Goal: Find specific page/section: Find specific page/section

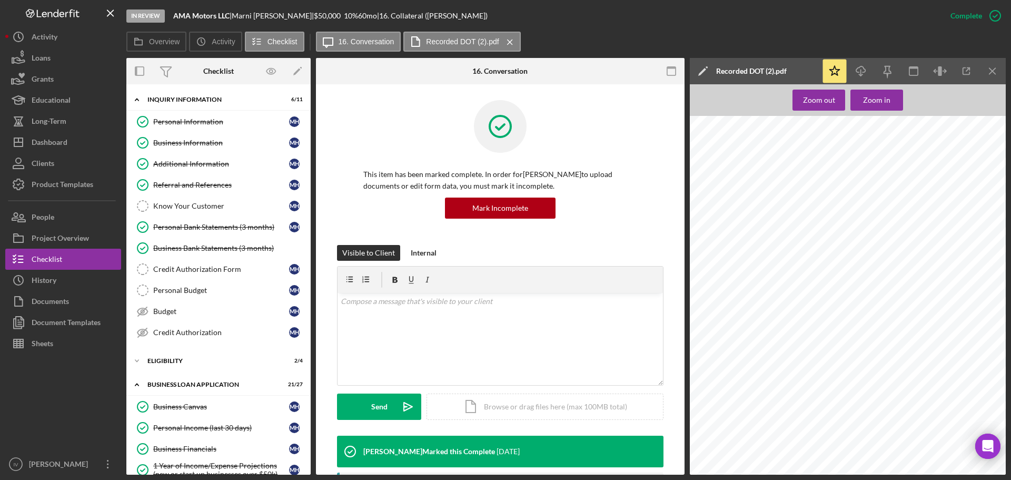
scroll to position [188, 35]
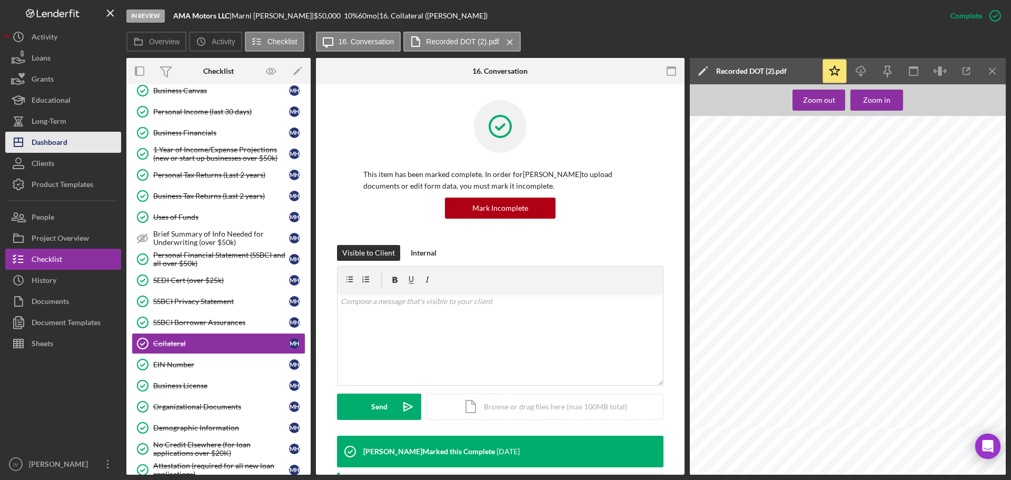
drag, startPoint x: 54, startPoint y: 140, endPoint x: 94, endPoint y: 139, distance: 39.5
click at [54, 140] on div "Dashboard" at bounding box center [50, 144] width 36 height 24
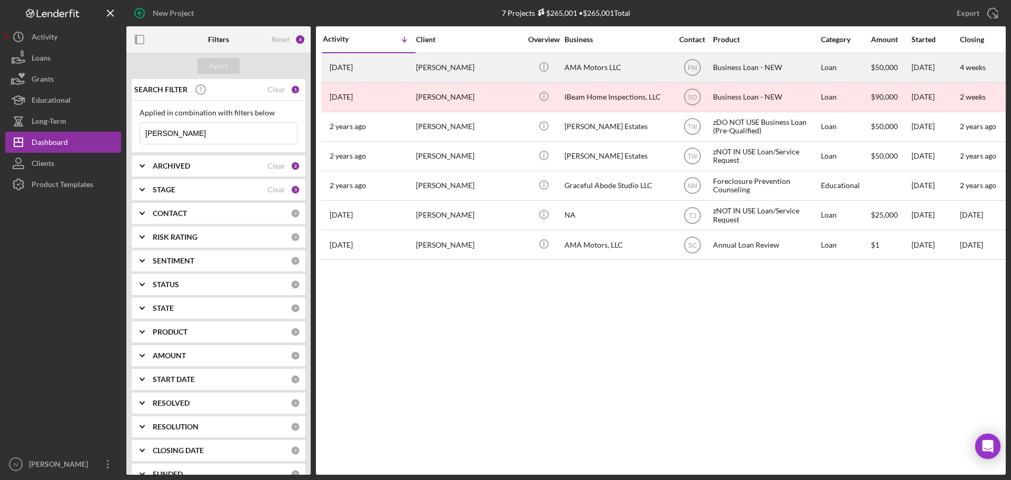
click at [433, 64] on div "[PERSON_NAME]" at bounding box center [468, 68] width 105 height 28
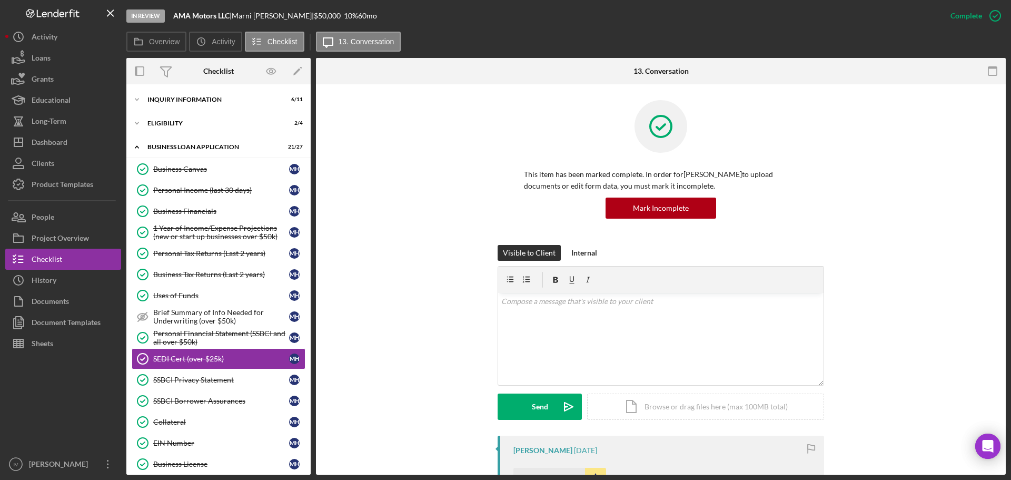
scroll to position [79, 0]
